Goal: Navigation & Orientation: Find specific page/section

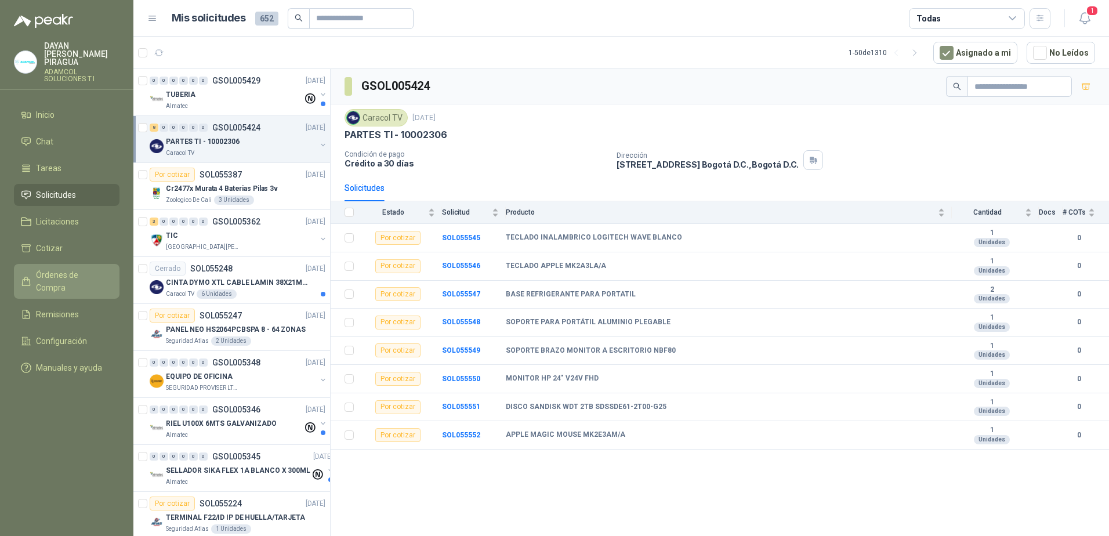
click at [78, 269] on span "Órdenes de Compra" at bounding box center [72, 282] width 73 height 26
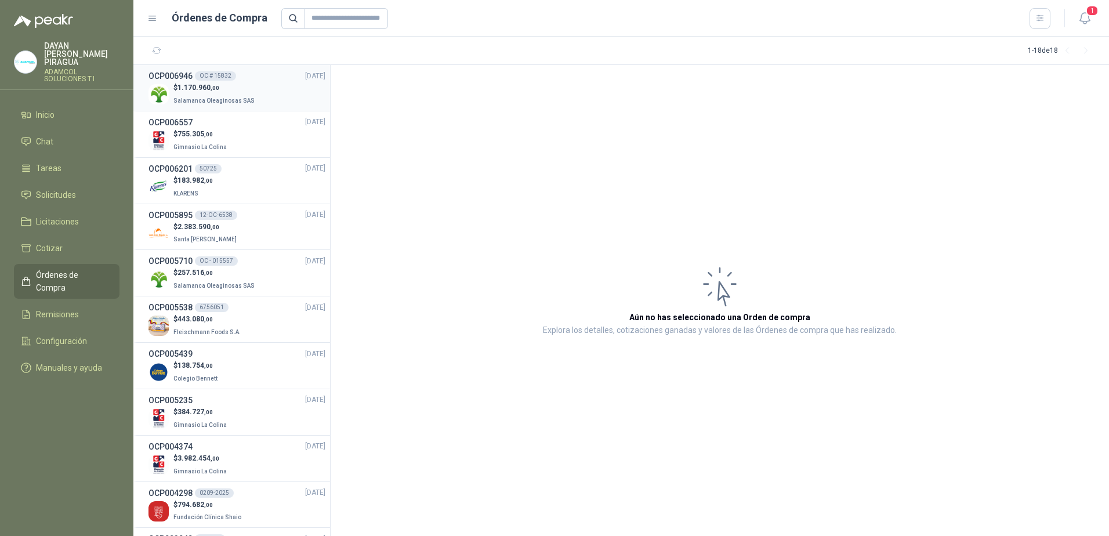
click at [197, 88] on span "1.170.960 ,00" at bounding box center [199, 88] width 42 height 8
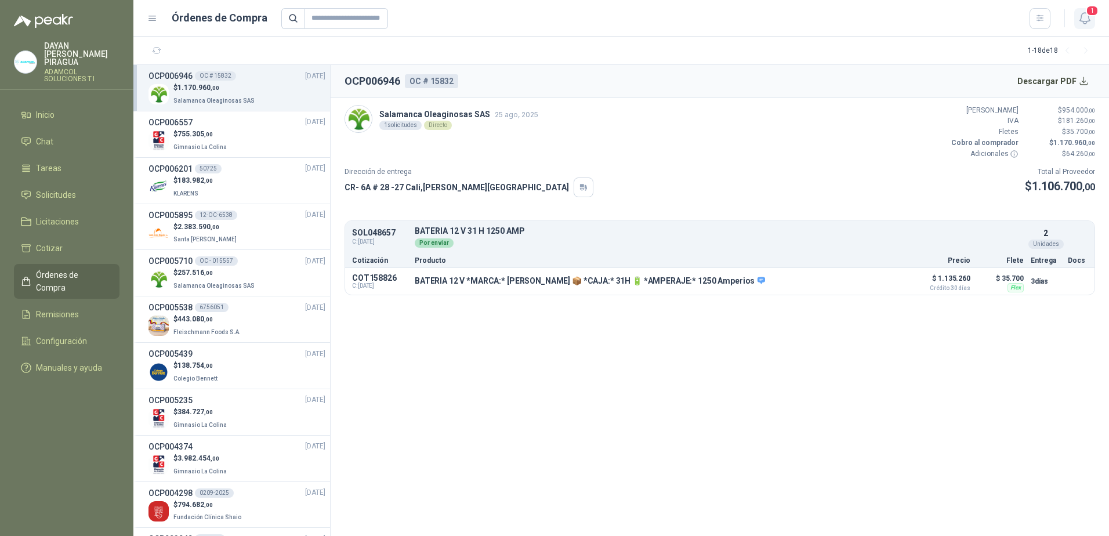
click at [1080, 26] on button "1" at bounding box center [1084, 18] width 21 height 21
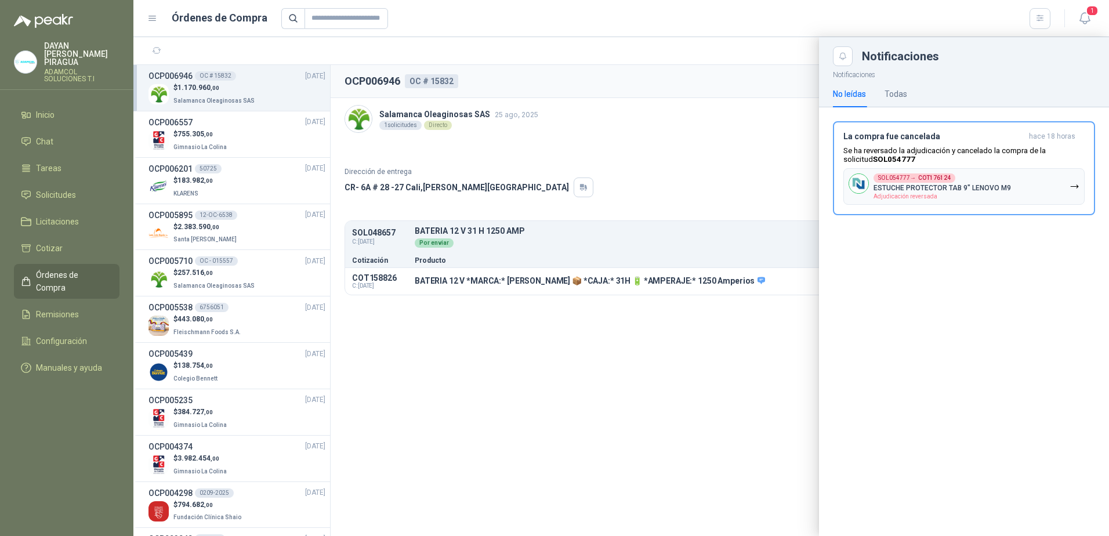
click at [707, 184] on div at bounding box center [621, 286] width 976 height 499
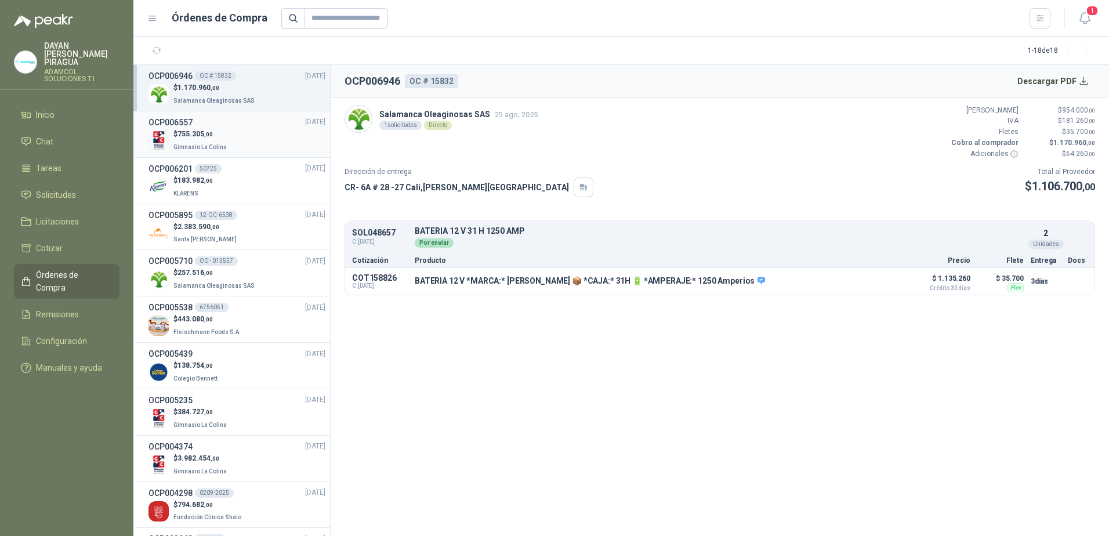
click at [180, 136] on span "755.305 ,00" at bounding box center [195, 134] width 35 height 8
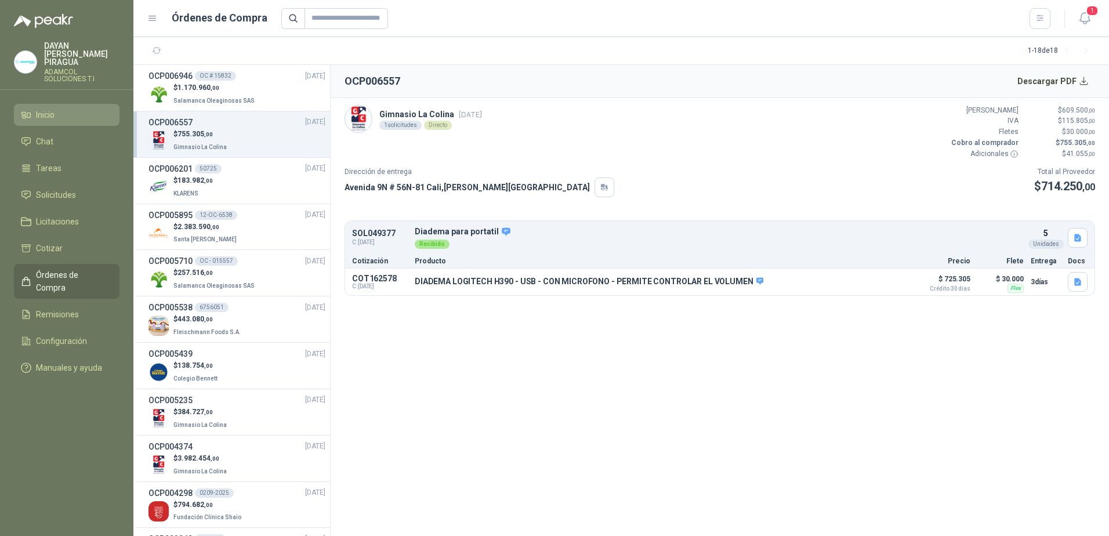
click at [50, 108] on span "Inicio" at bounding box center [45, 114] width 19 height 13
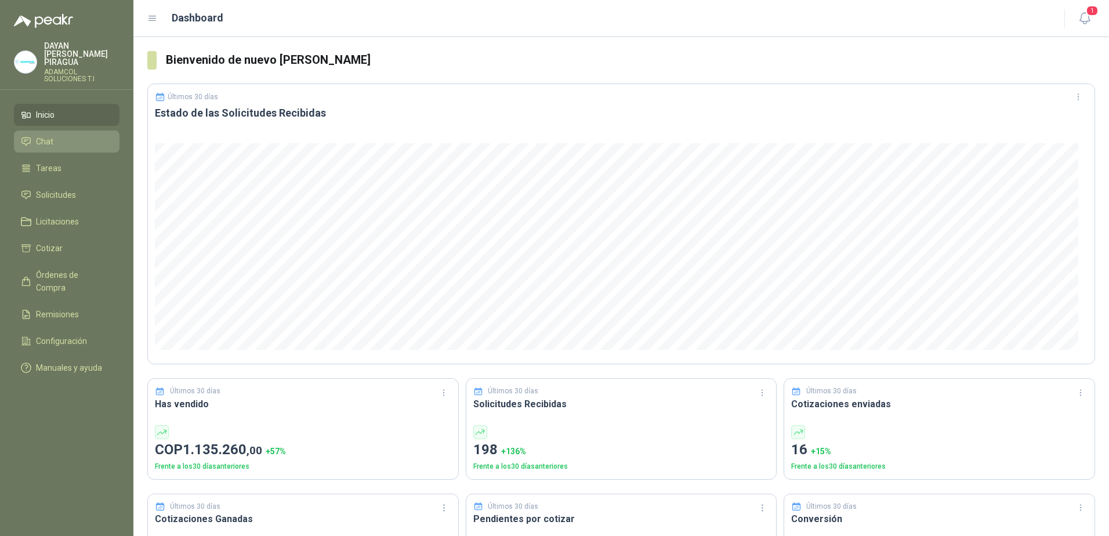
click at [40, 135] on span "Chat" at bounding box center [44, 141] width 17 height 13
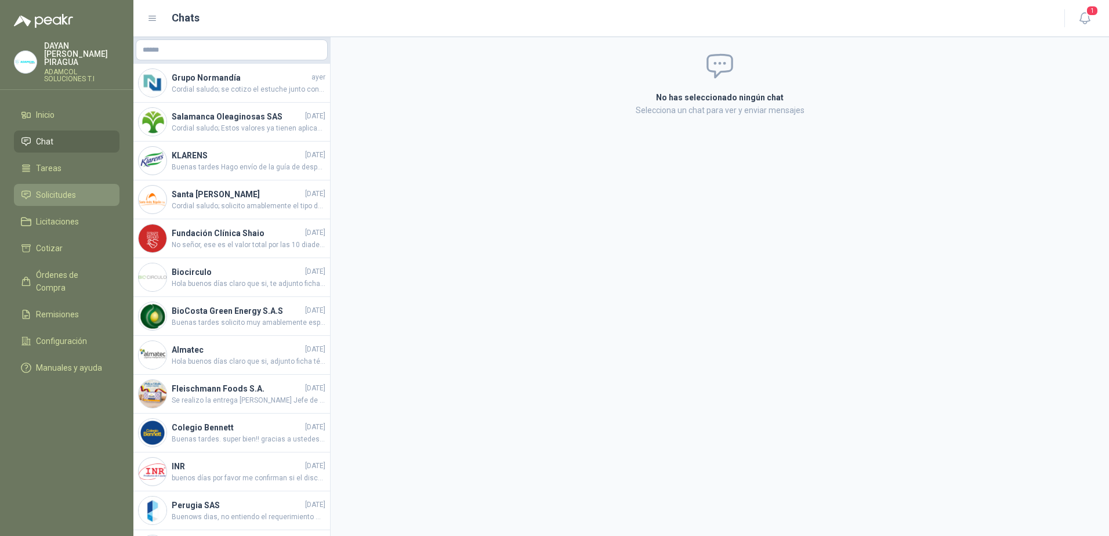
click at [66, 189] on span "Solicitudes" at bounding box center [56, 195] width 40 height 13
